Goal: Answer question/provide support: Share knowledge or assist other users

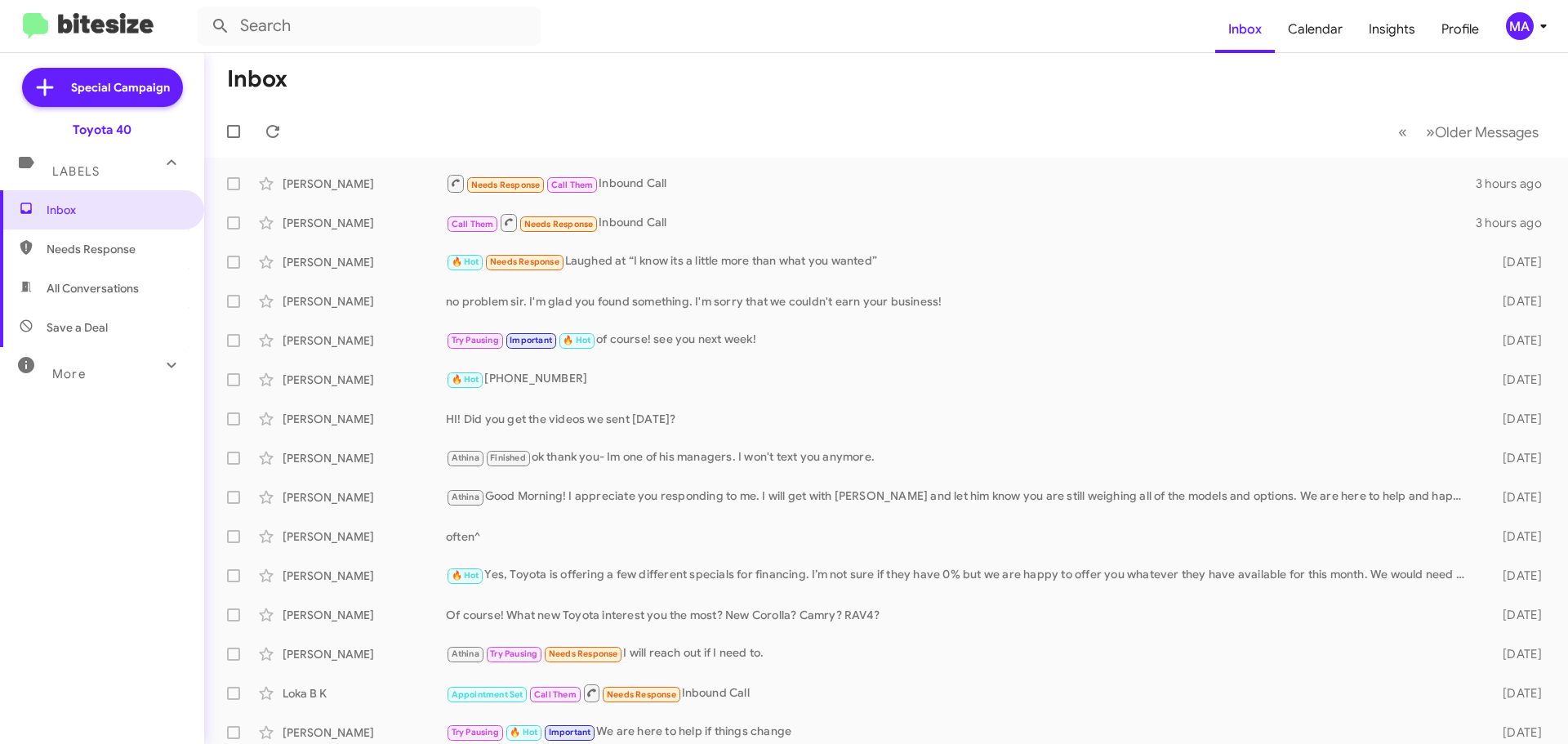
click at [85, 249] on span "Needs Response" at bounding box center [116, 249] width 139 height 16
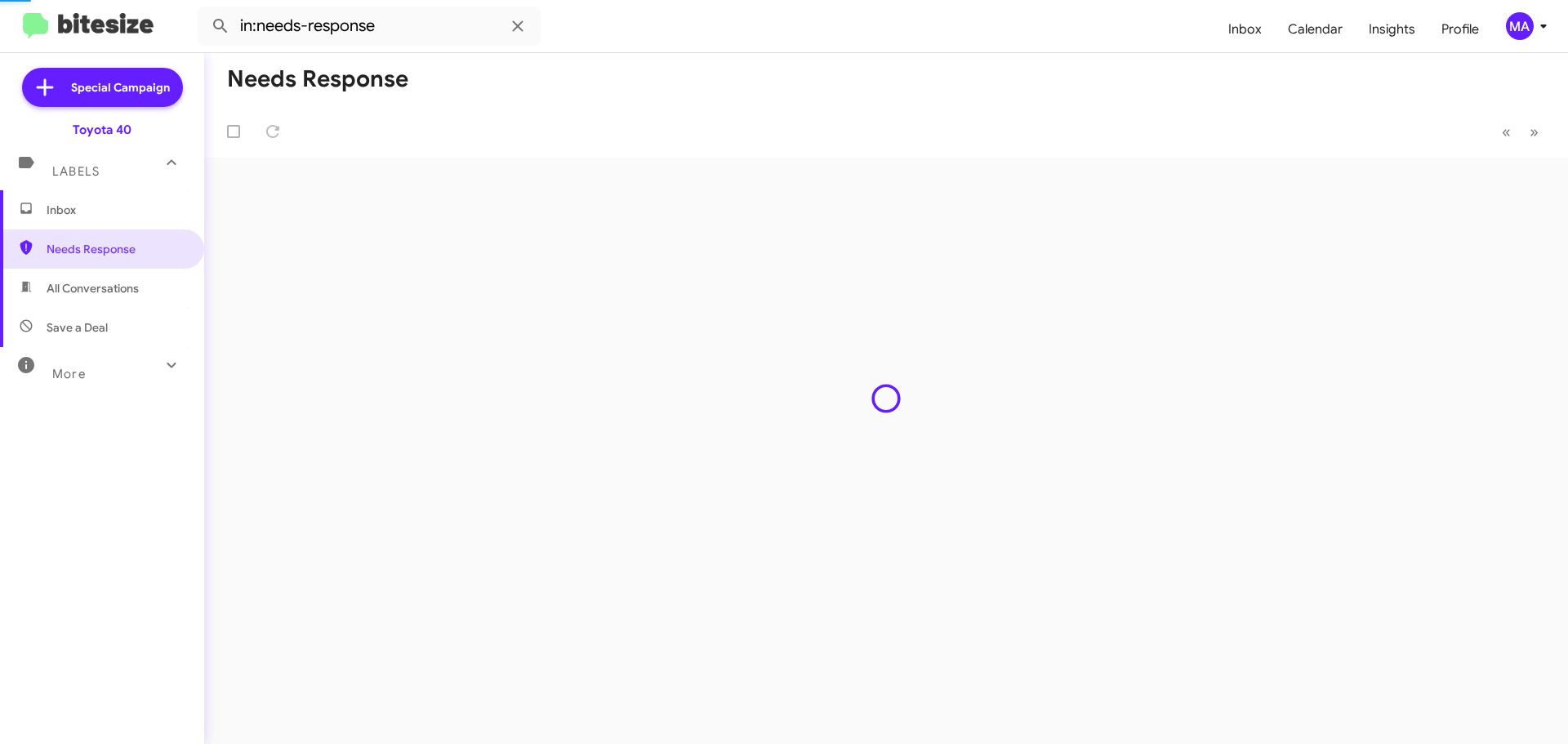
click at [95, 282] on span "All Conversations" at bounding box center [93, 288] width 93 height 16
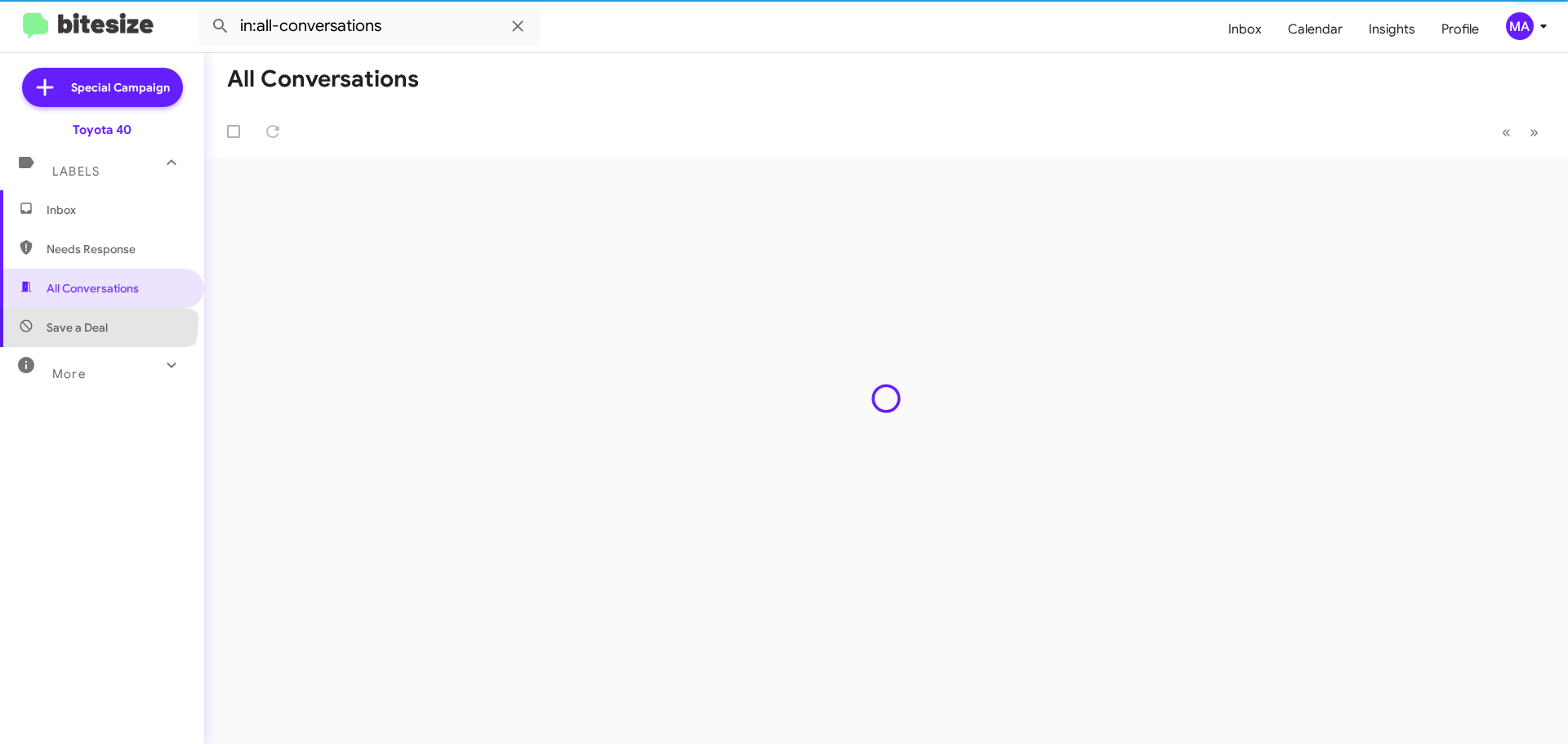
click at [97, 319] on span "Save a Deal" at bounding box center [77, 327] width 61 height 16
type input "in:not-interested"
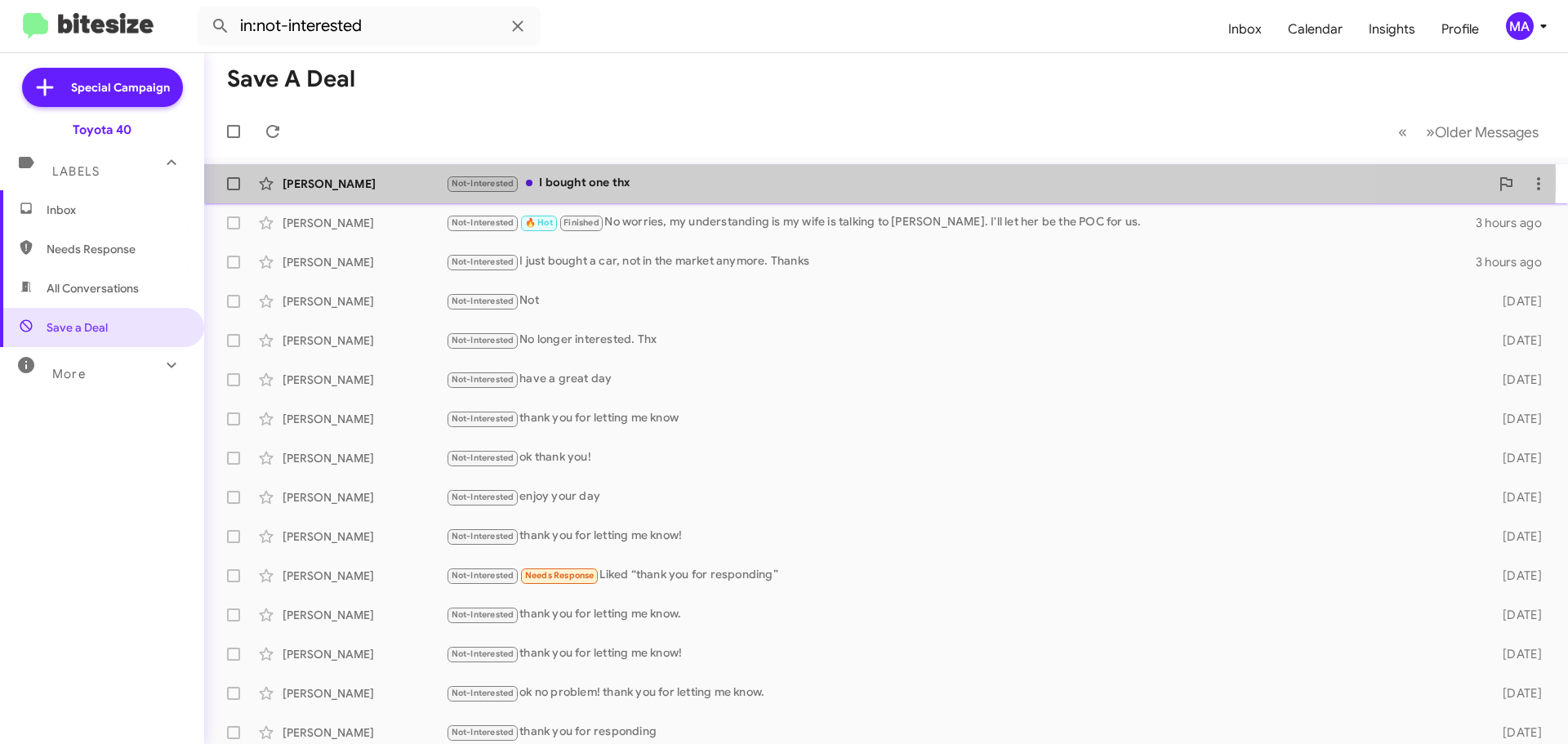
click at [636, 180] on div "Not-Interested I bought one thx" at bounding box center [967, 183] width 1044 height 19
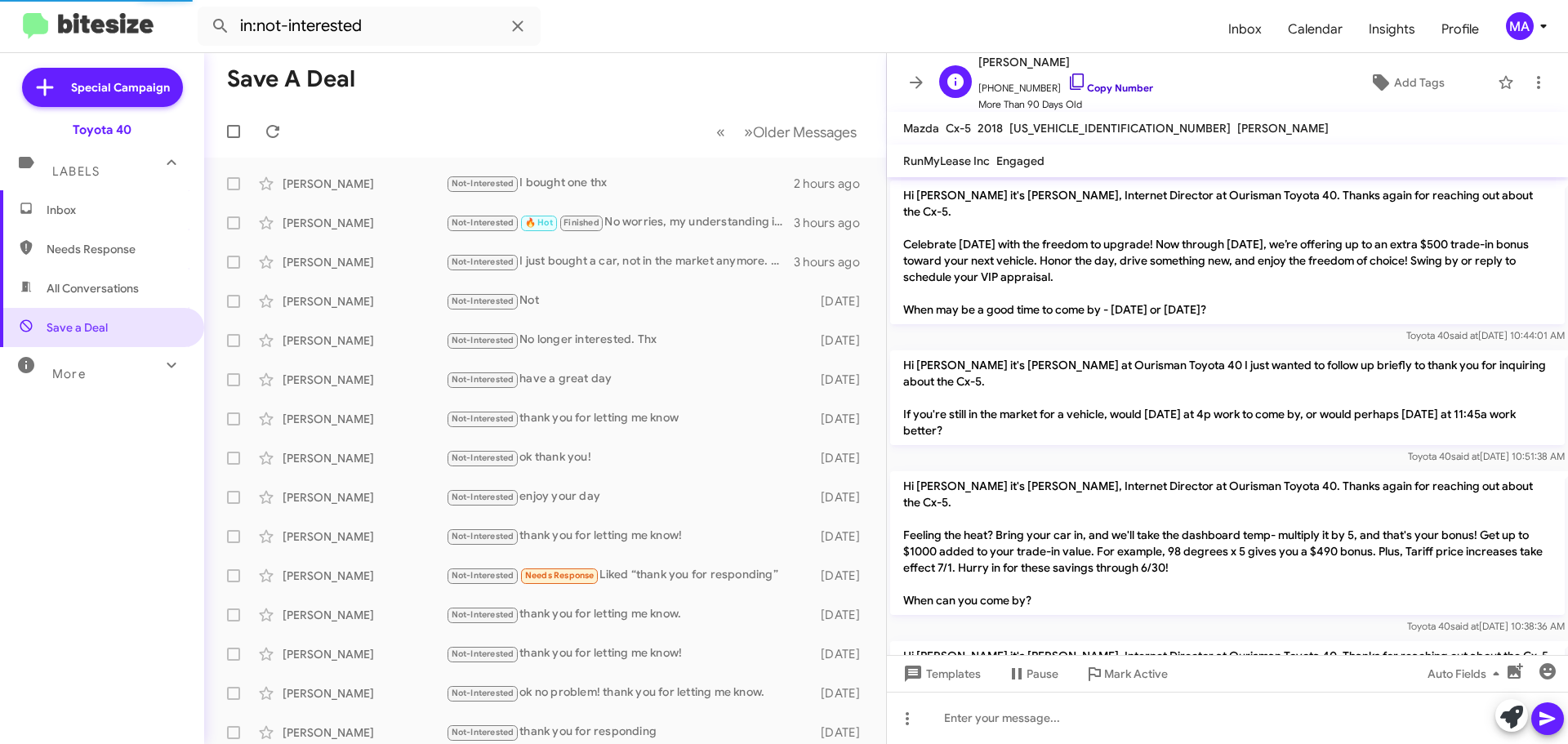
scroll to position [1654, 0]
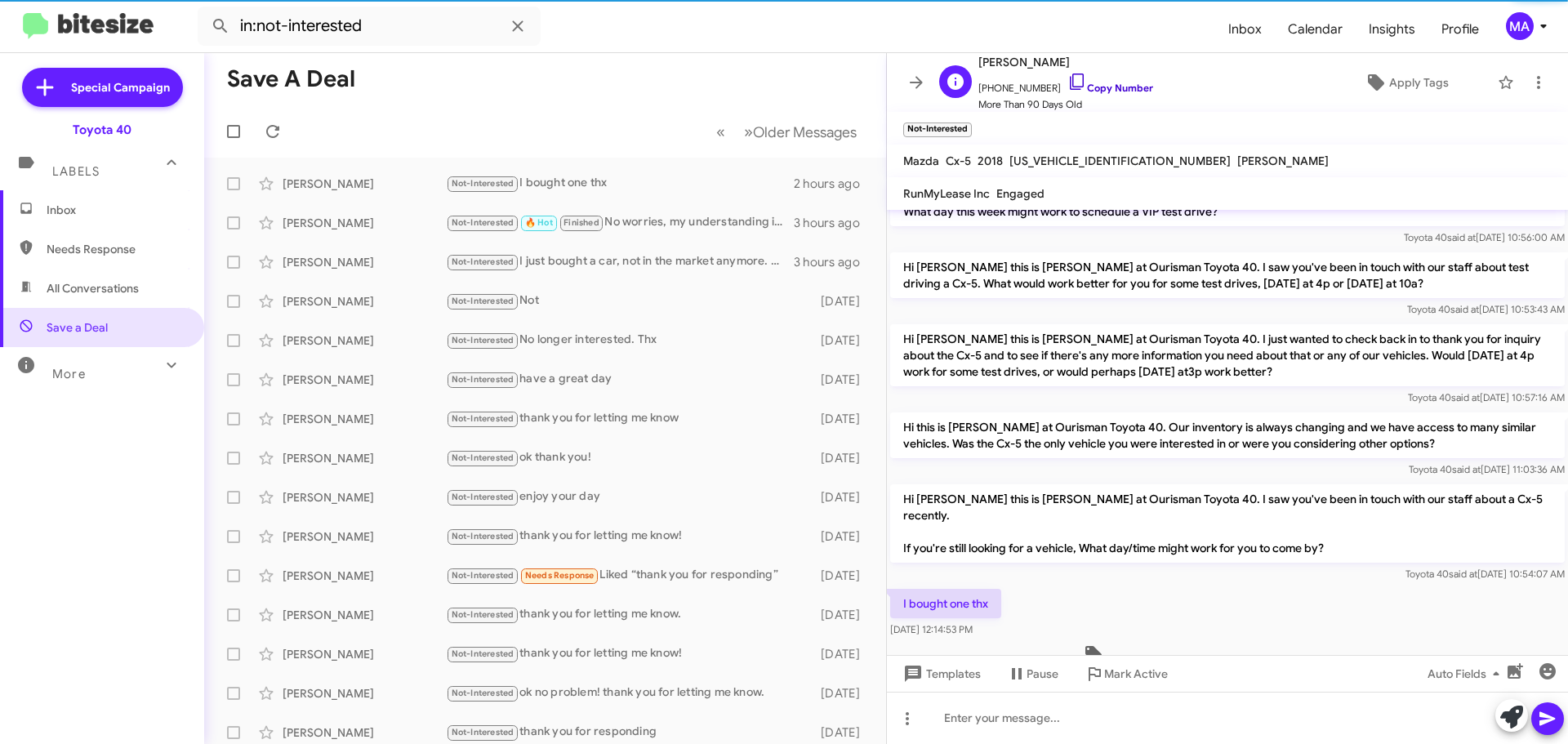
click at [1068, 75] on icon at bounding box center [1078, 82] width 20 height 20
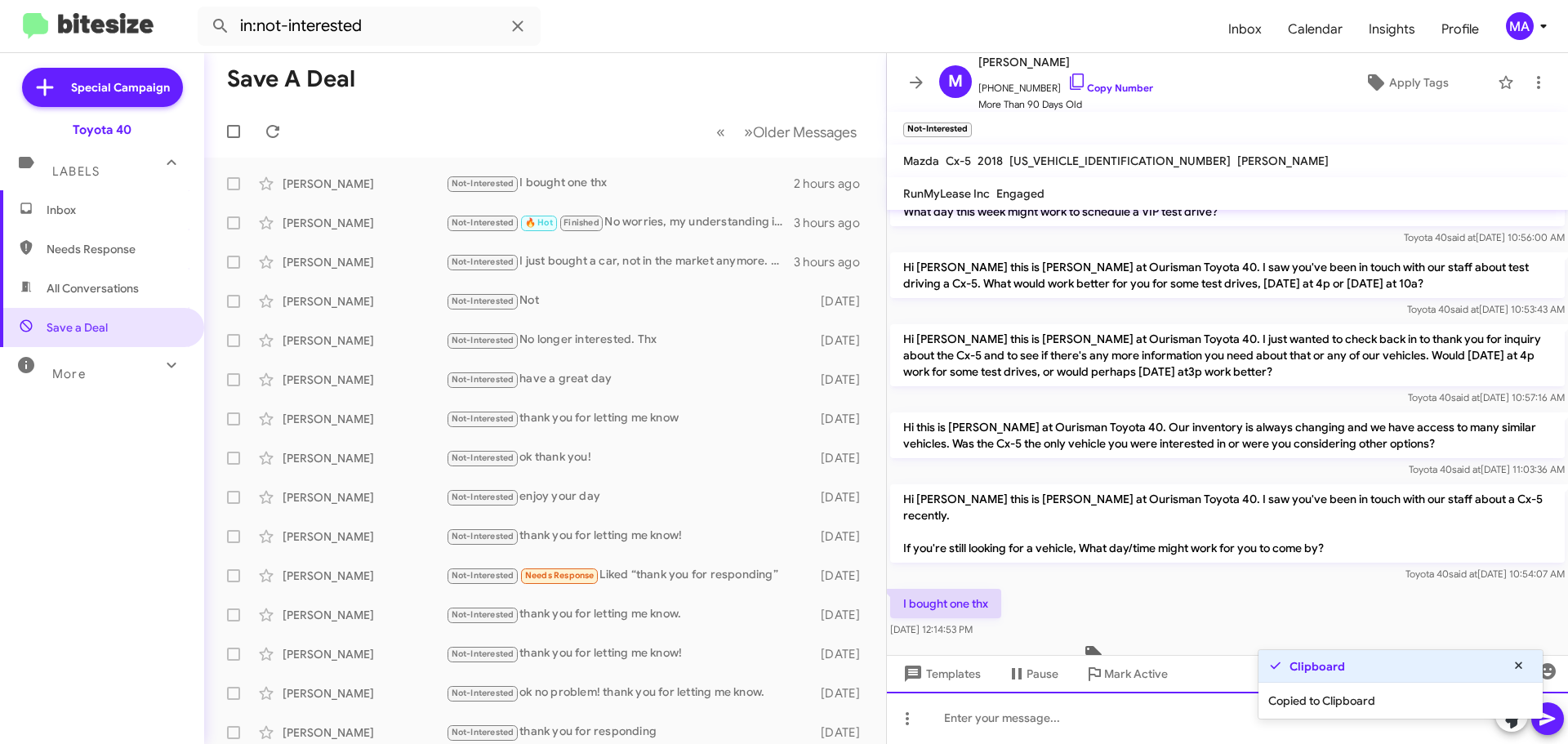
click at [1036, 725] on div at bounding box center [1227, 718] width 681 height 52
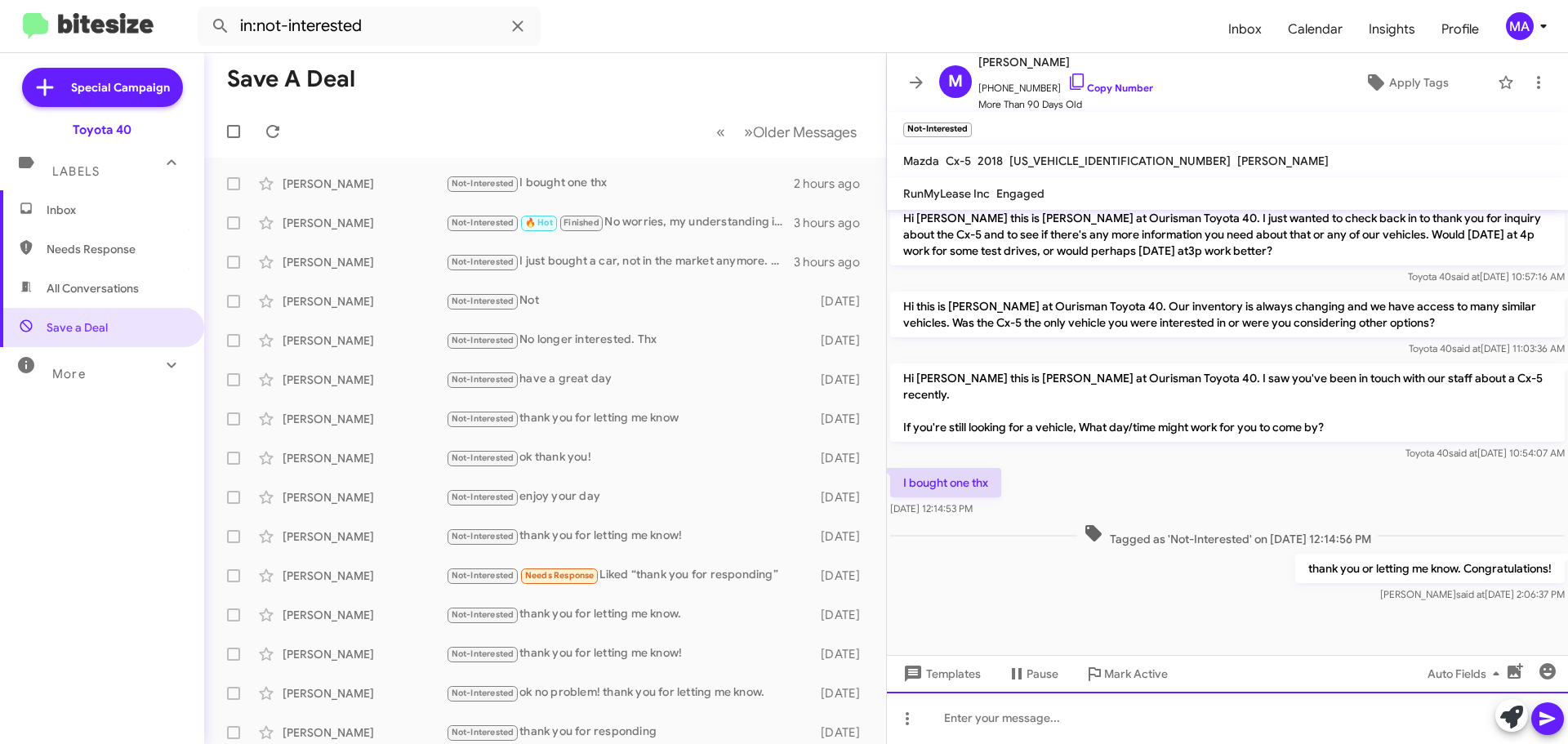
scroll to position [3268, 0]
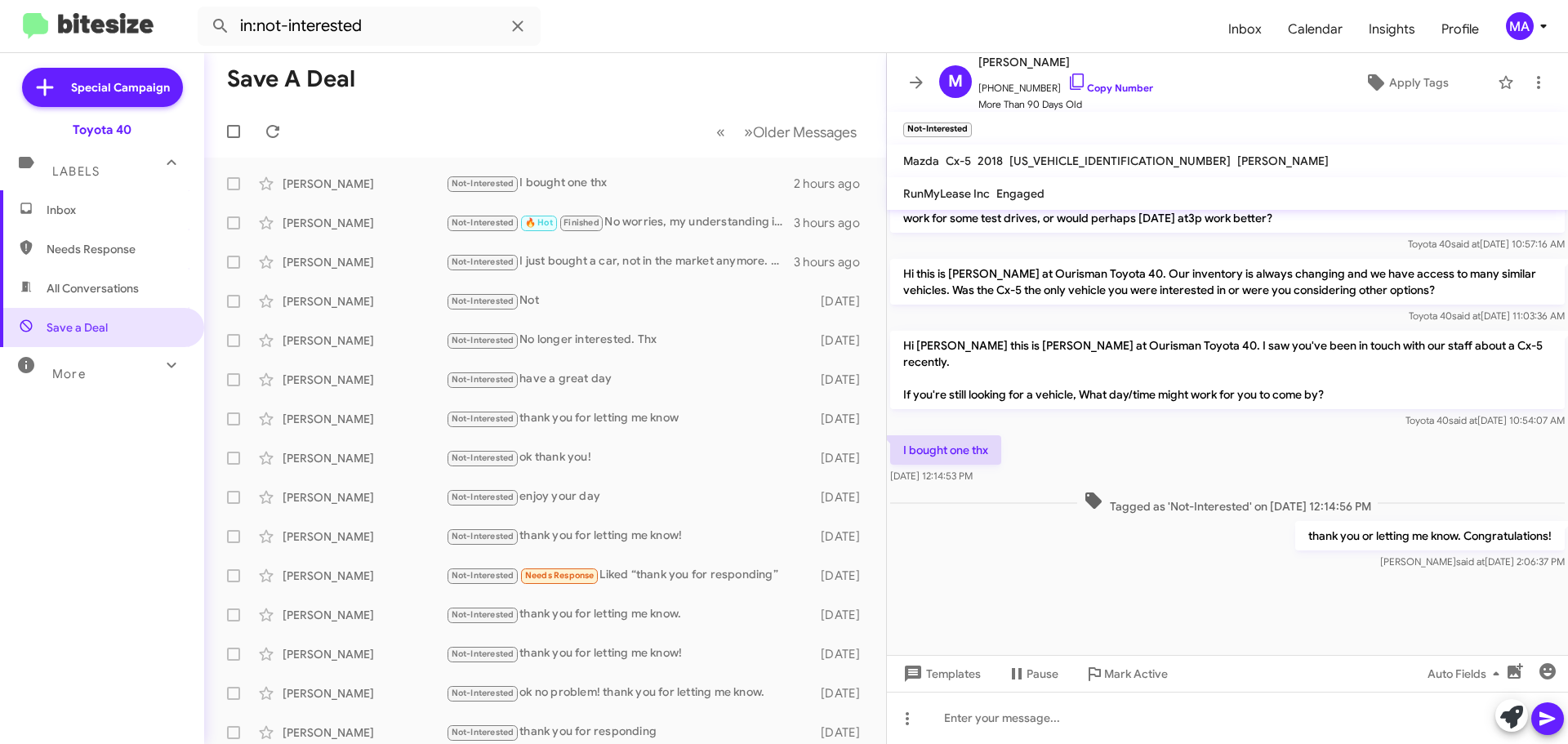
drag, startPoint x: 1008, startPoint y: 431, endPoint x: 900, endPoint y: 413, distance: 109.5
click at [900, 432] on div "I bought one thx [DATE] 12:14:53 PM" at bounding box center [1227, 460] width 681 height 56
copy div "I bought one thx [DATE] 12:14:53 PM"
click at [75, 221] on span "Inbox" at bounding box center [102, 209] width 204 height 39
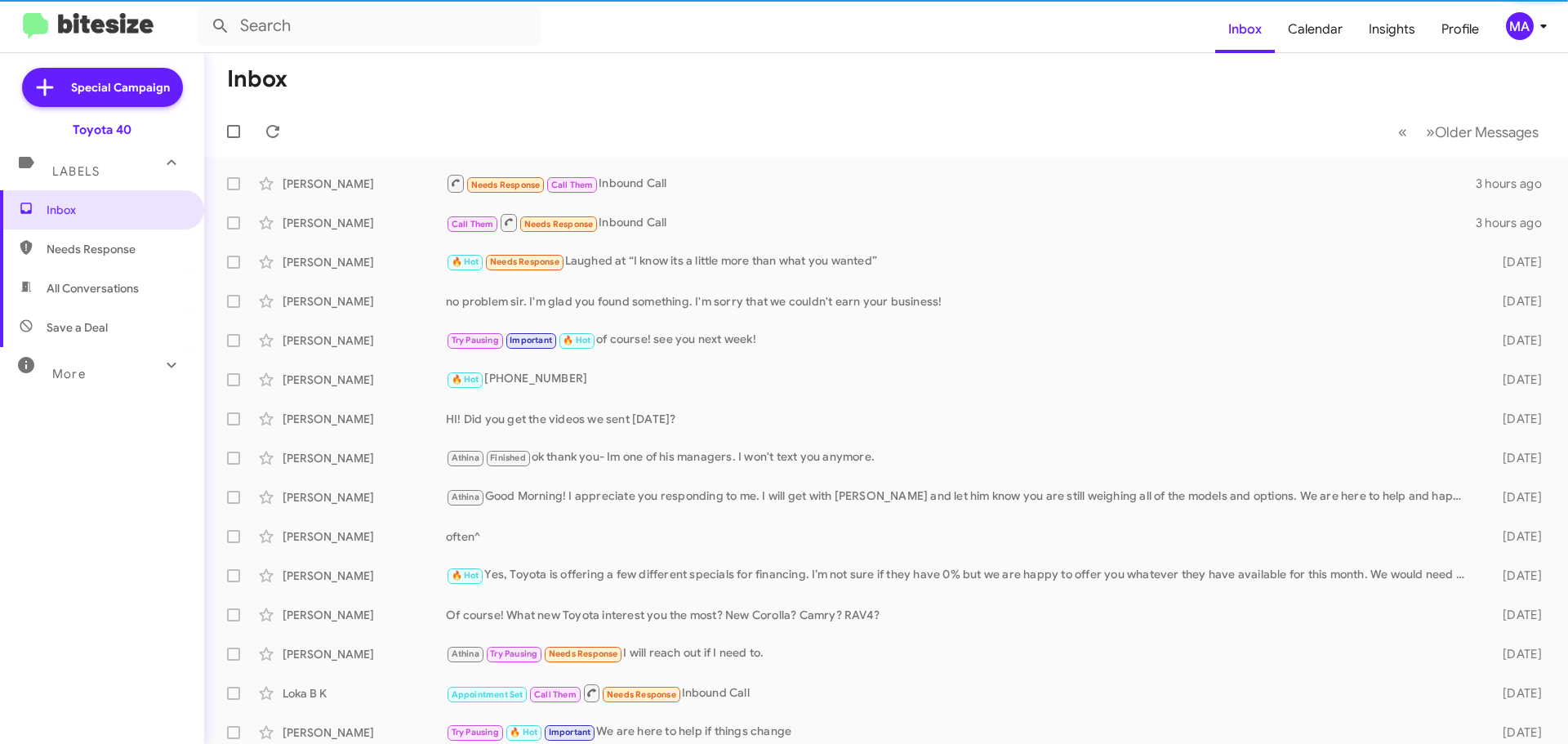
click at [90, 254] on span "Needs Response" at bounding box center [116, 249] width 139 height 16
type input "in:needs-response"
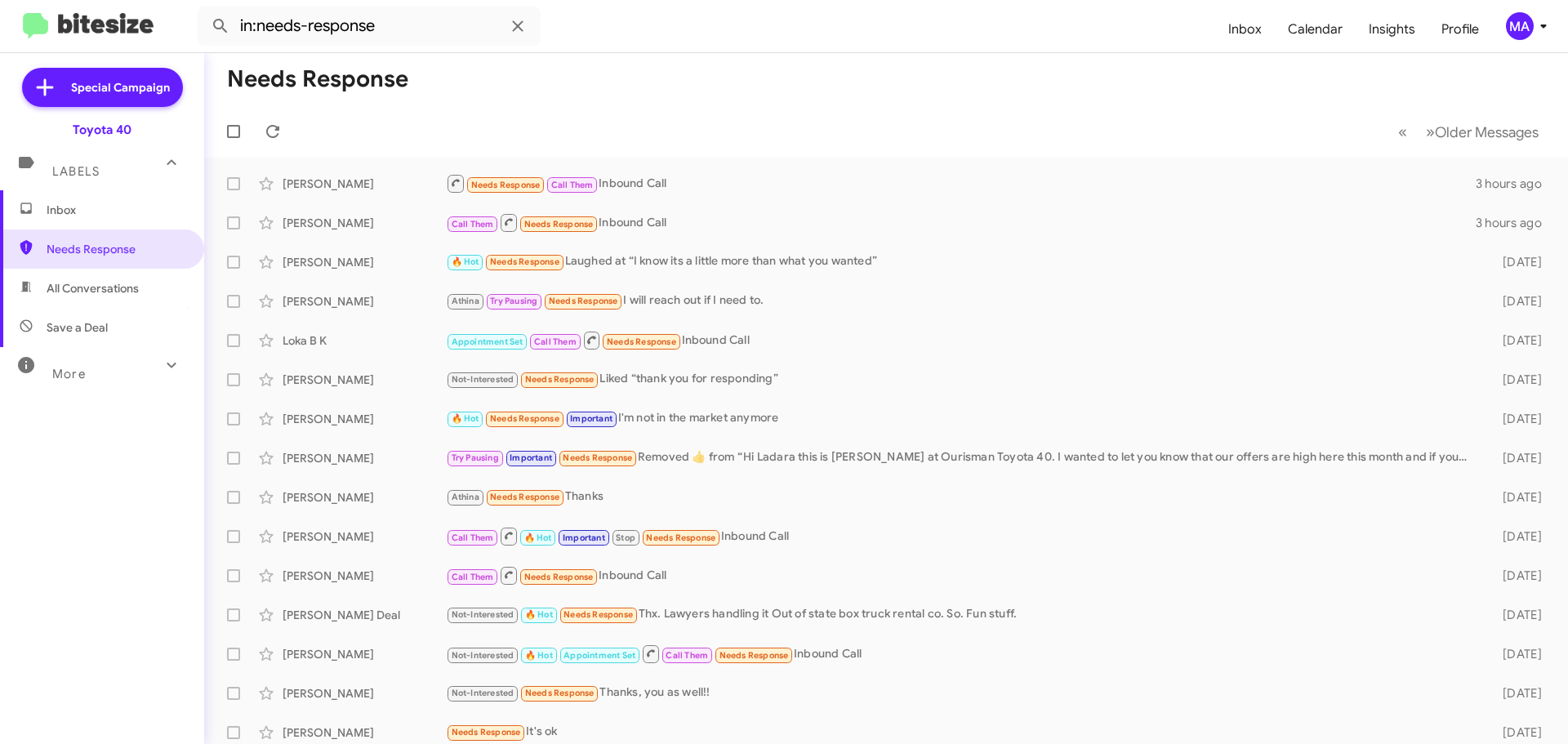
click at [102, 214] on span "Inbox" at bounding box center [116, 209] width 139 height 16
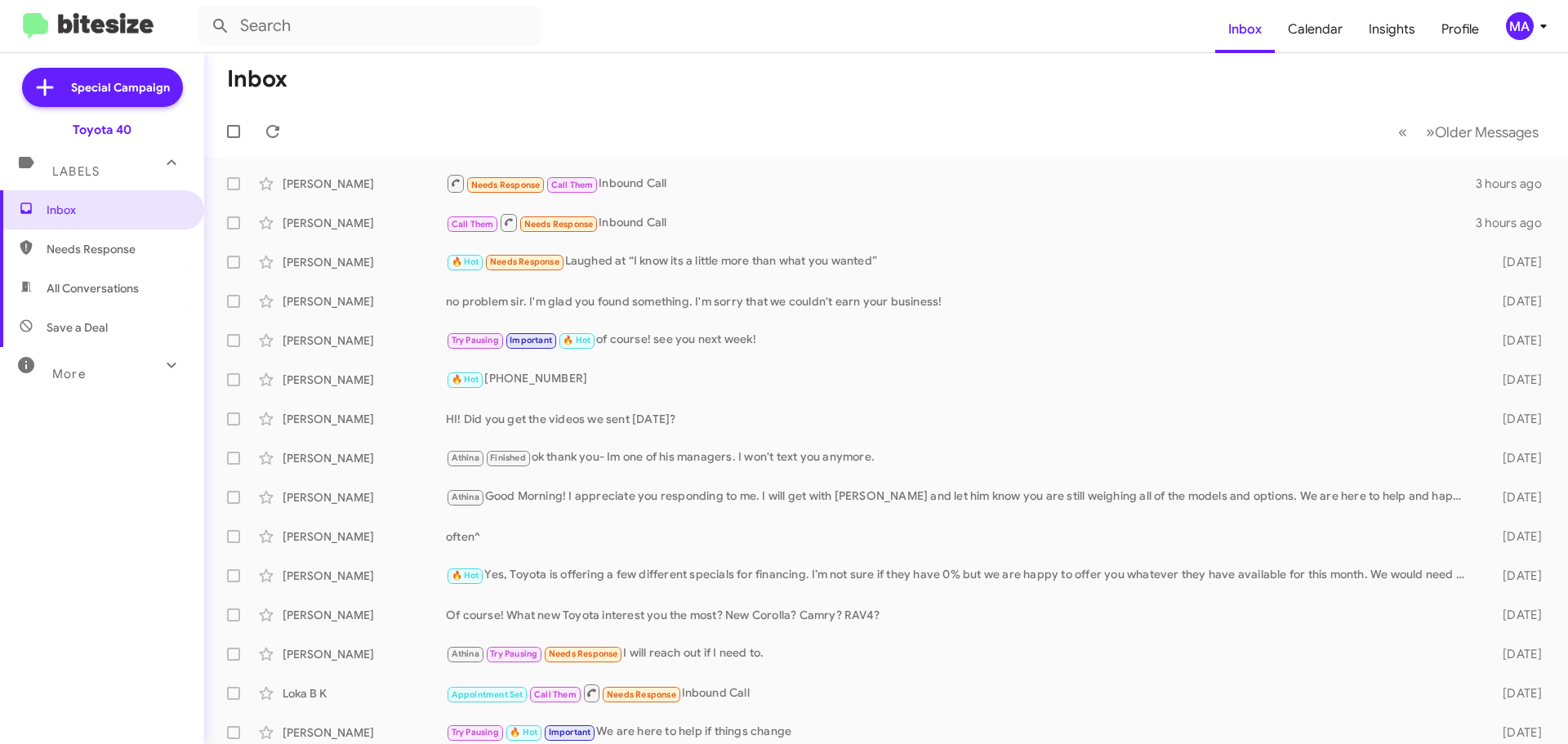
click at [97, 345] on span "Save a Deal" at bounding box center [102, 327] width 204 height 39
type input "in:not-interested"
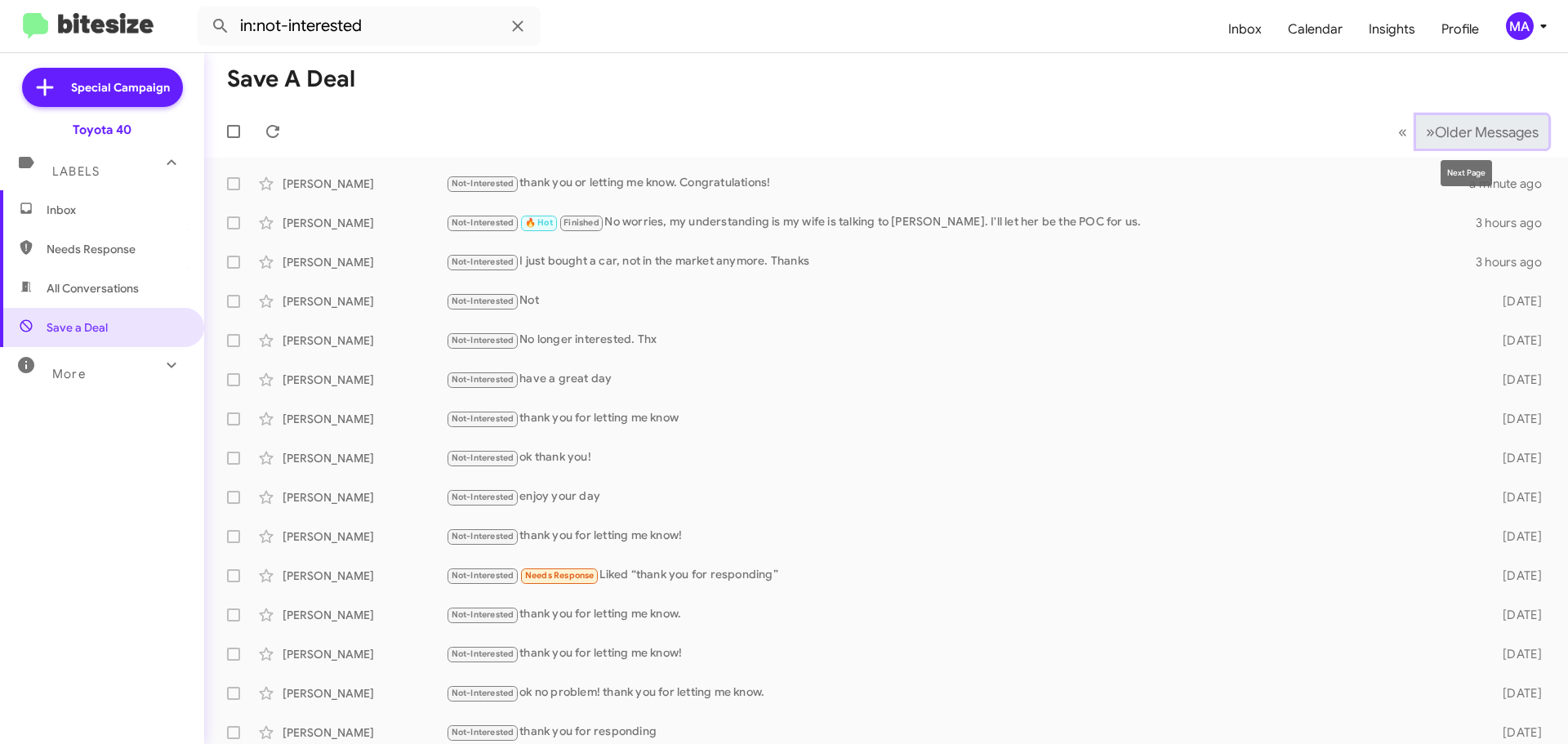
click at [1494, 126] on span "Older Messages" at bounding box center [1486, 133] width 104 height 18
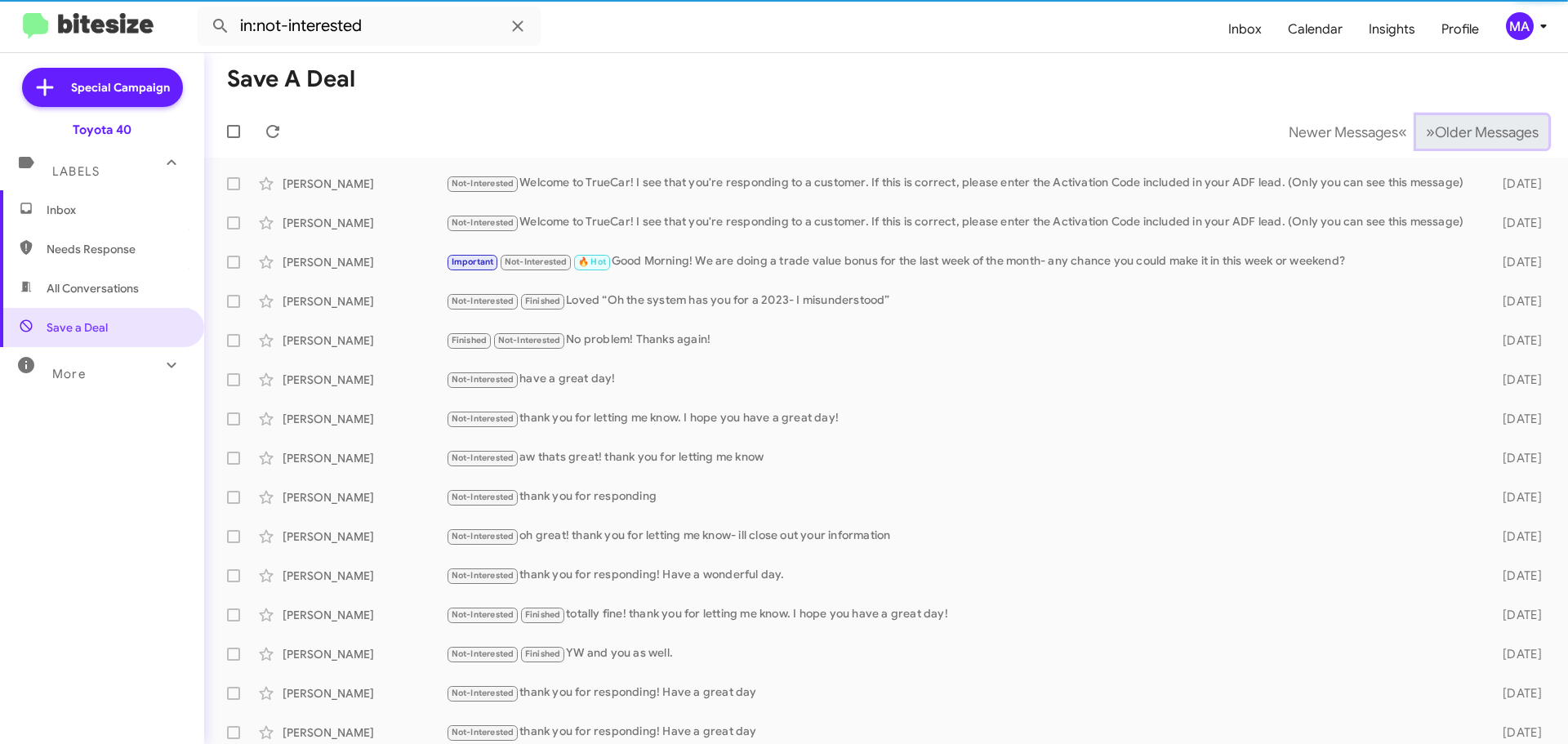
click at [1494, 126] on span "Older Messages" at bounding box center [1486, 133] width 104 height 18
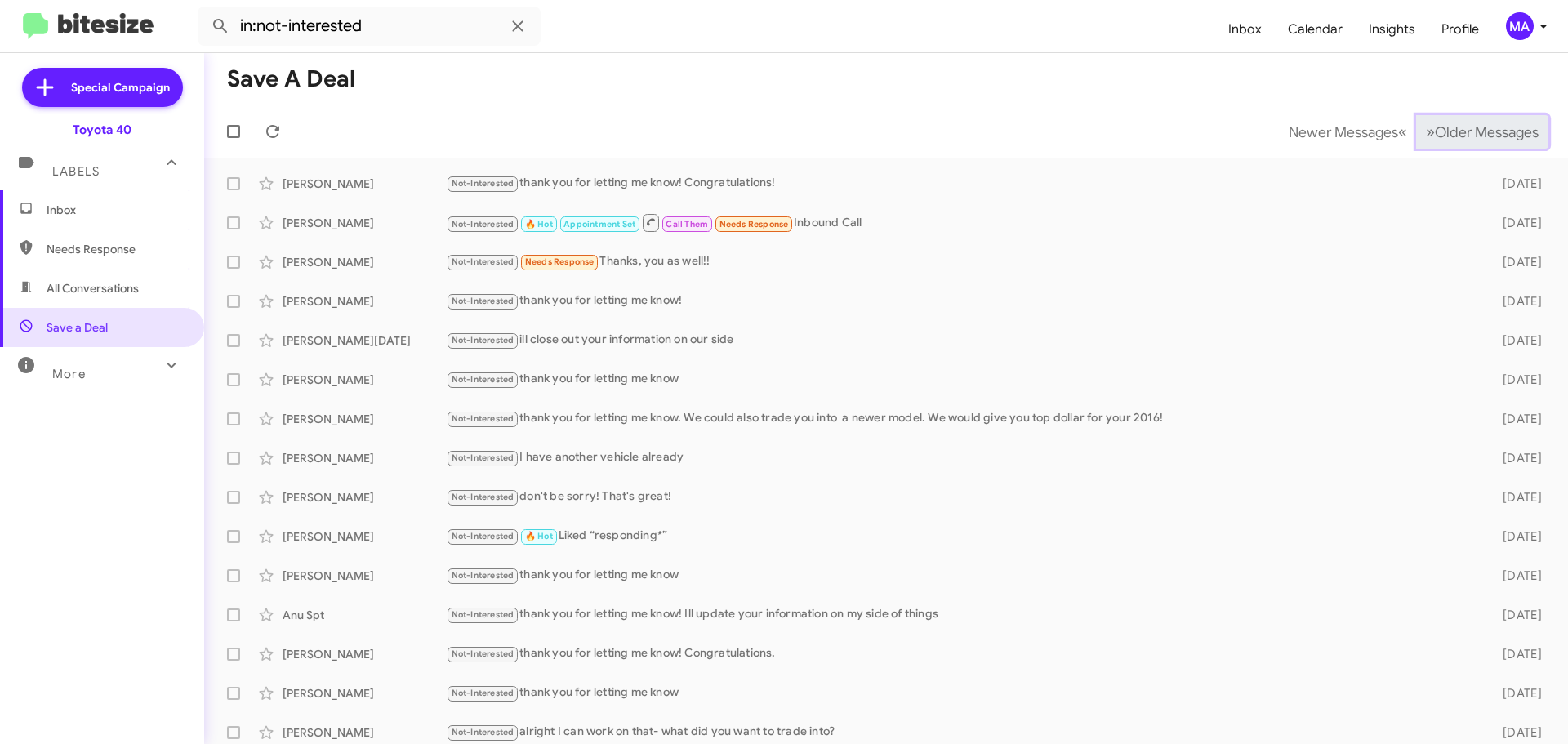
click at [1494, 126] on span "Older Messages" at bounding box center [1486, 133] width 104 height 18
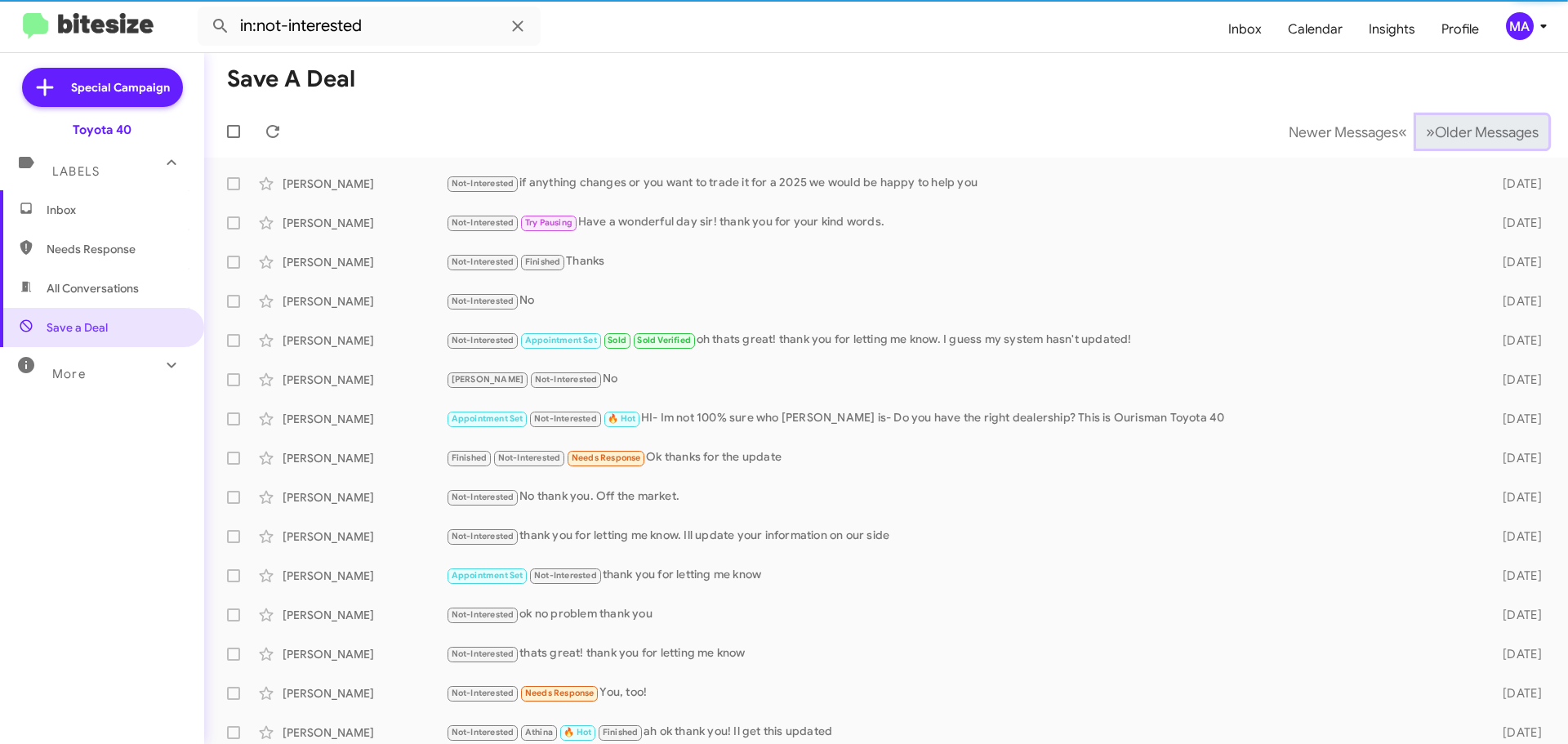
click at [1494, 126] on span "Older Messages" at bounding box center [1486, 133] width 104 height 18
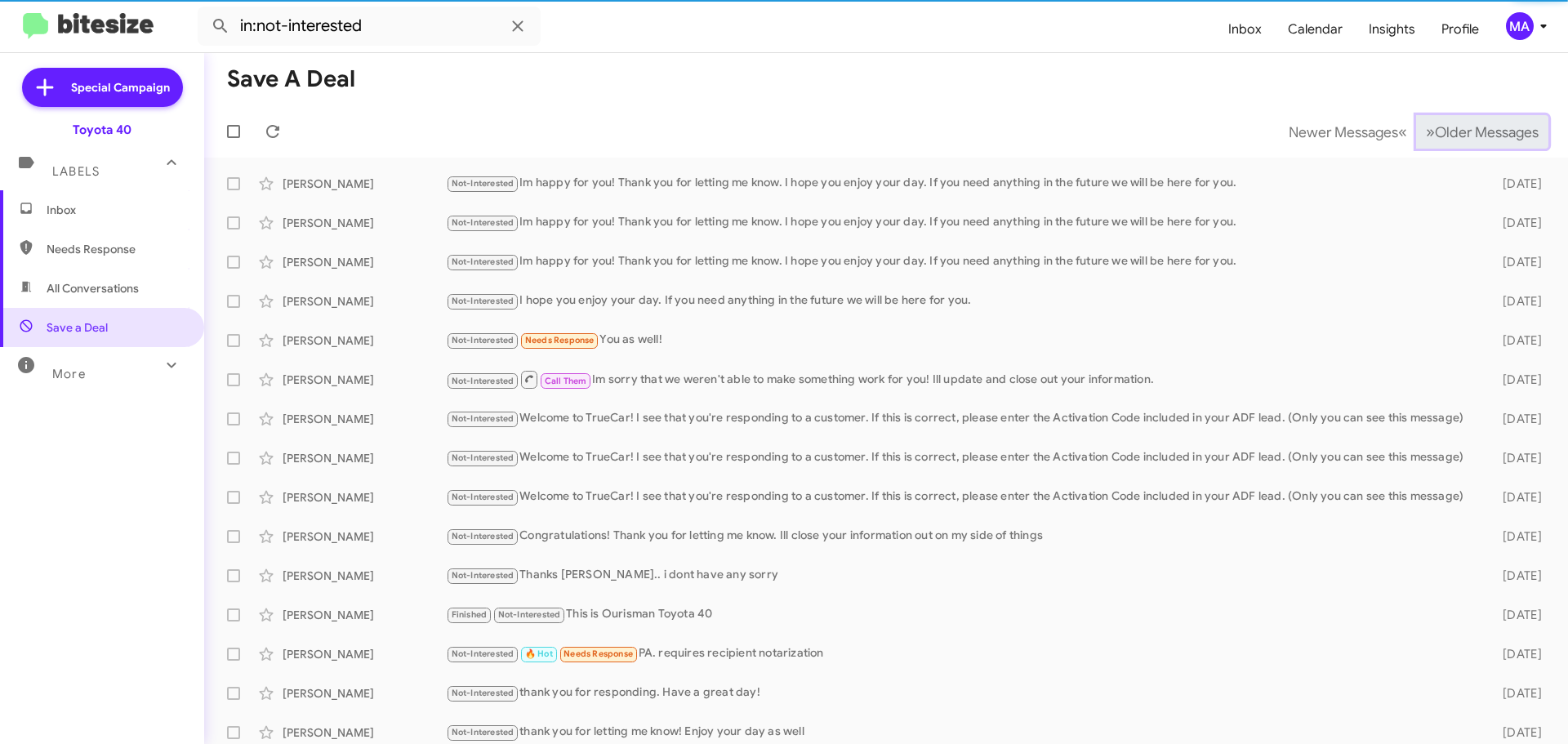
click at [1494, 126] on span "Older Messages" at bounding box center [1486, 133] width 104 height 18
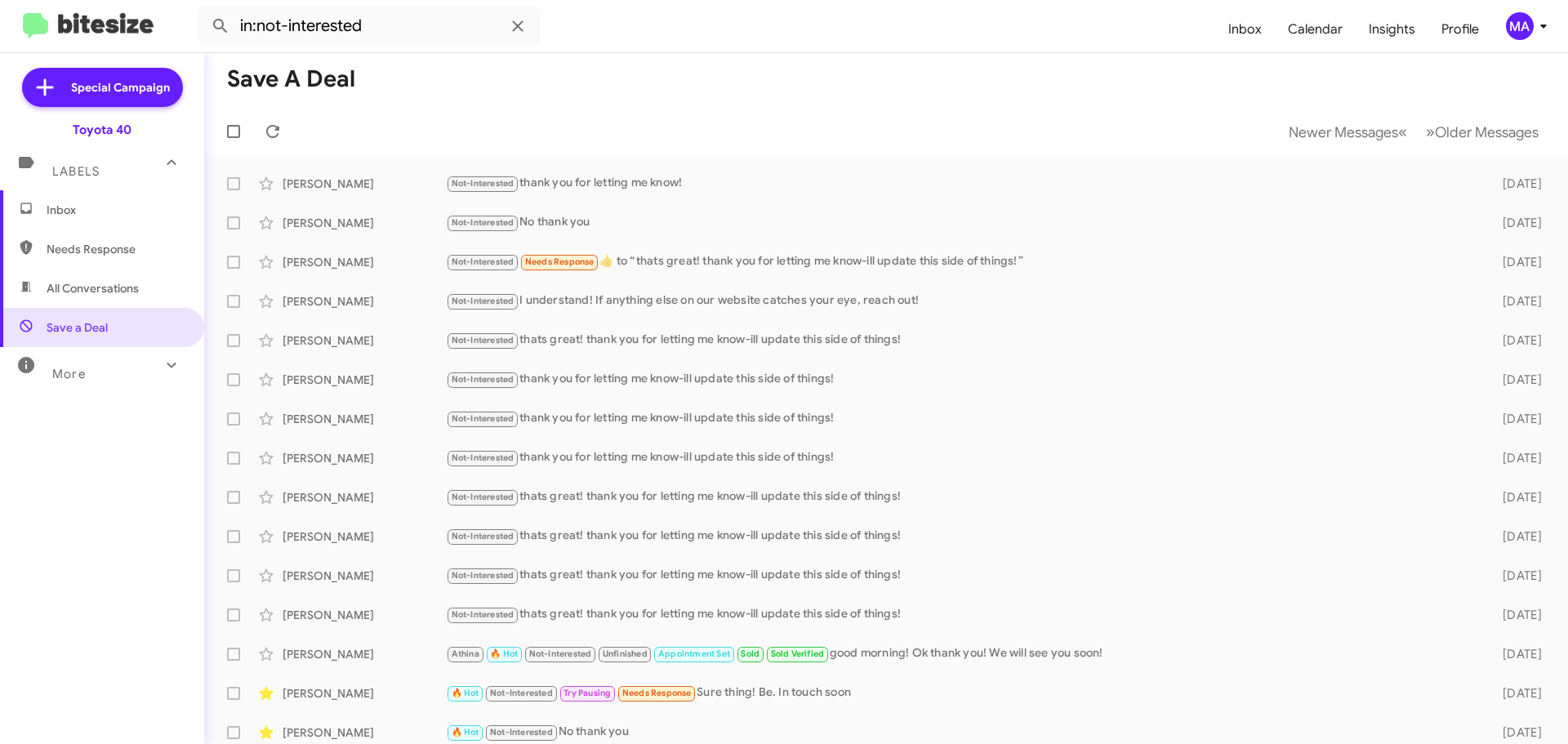
click at [57, 208] on span "Inbox" at bounding box center [116, 209] width 139 height 16
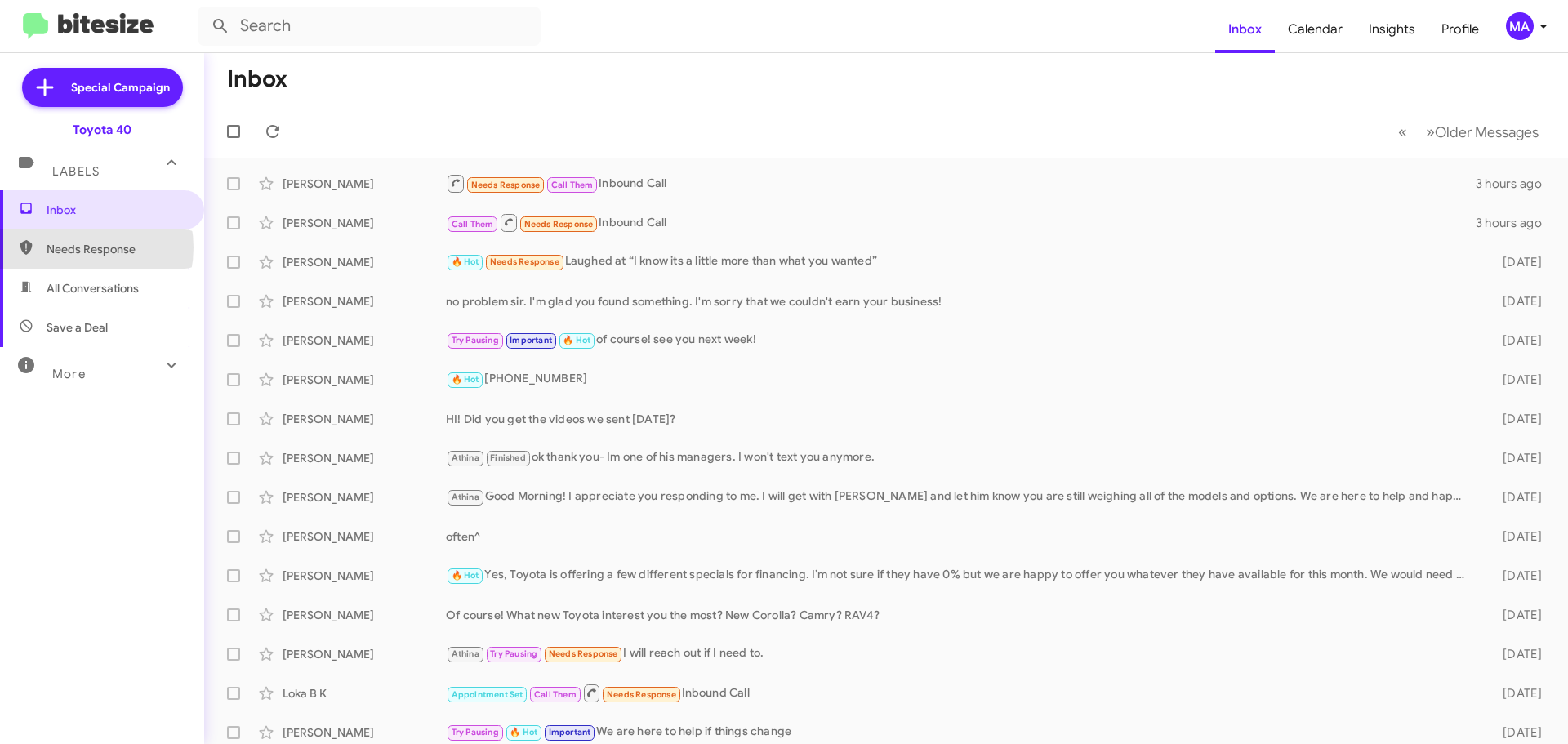
click at [73, 248] on span "Needs Response" at bounding box center [116, 249] width 139 height 16
type input "in:needs-response"
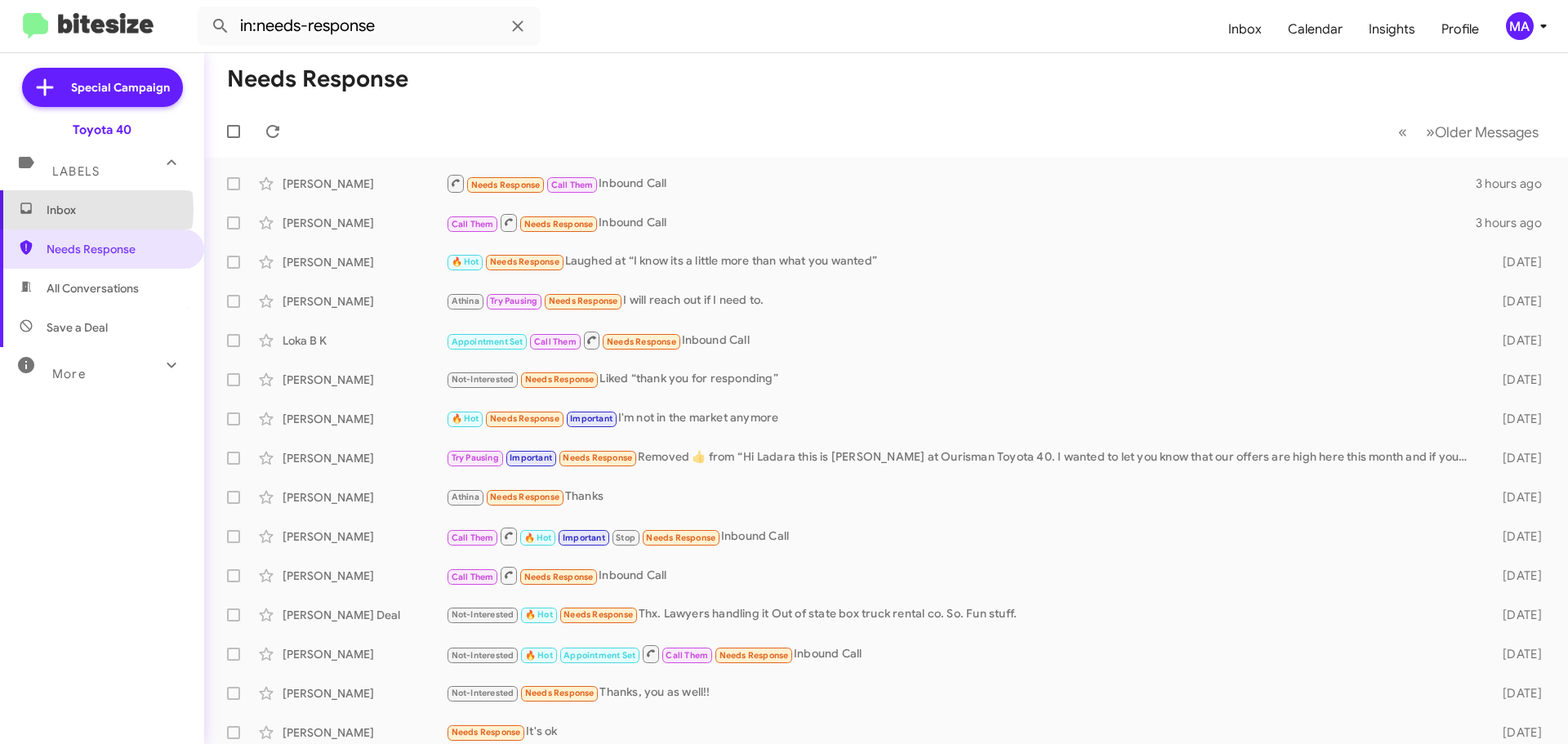
click at [61, 208] on span "Inbox" at bounding box center [116, 209] width 139 height 16
